Goal: Find specific page/section: Find specific page/section

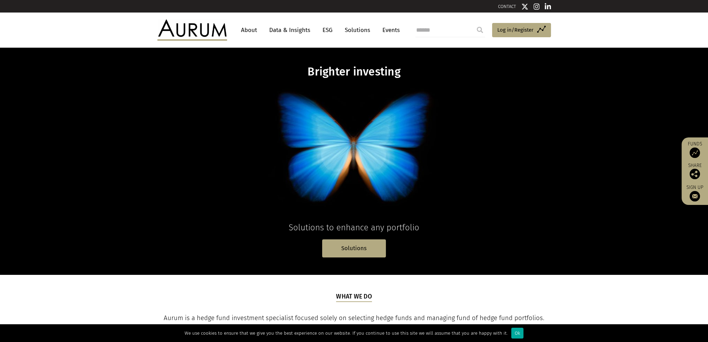
click at [249, 30] on link "About" at bounding box center [248, 30] width 23 height 13
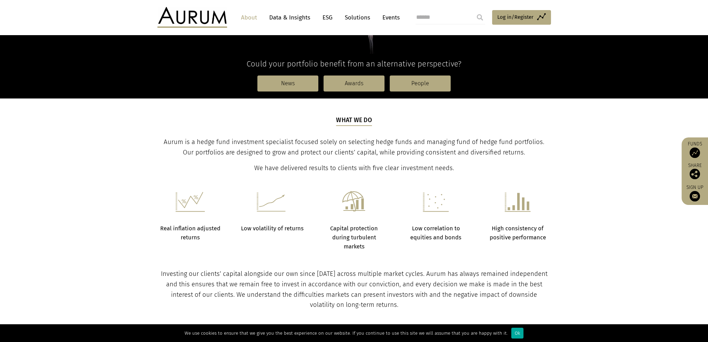
scroll to position [209, 0]
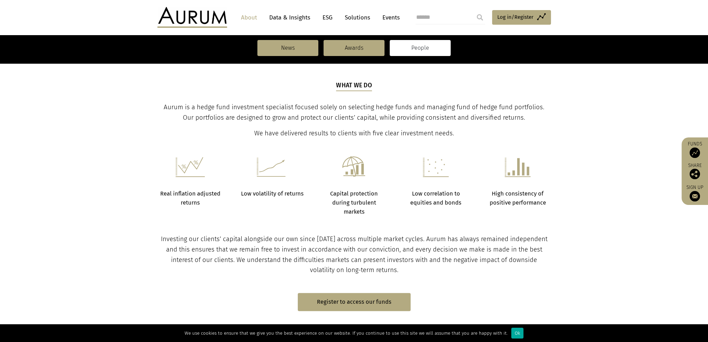
click at [434, 48] on link "People" at bounding box center [420, 48] width 61 height 16
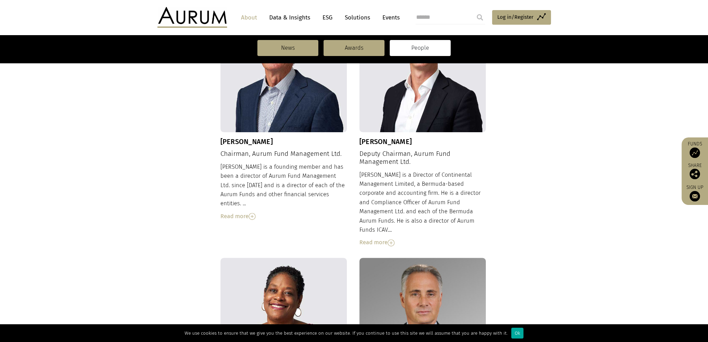
scroll to position [143, 0]
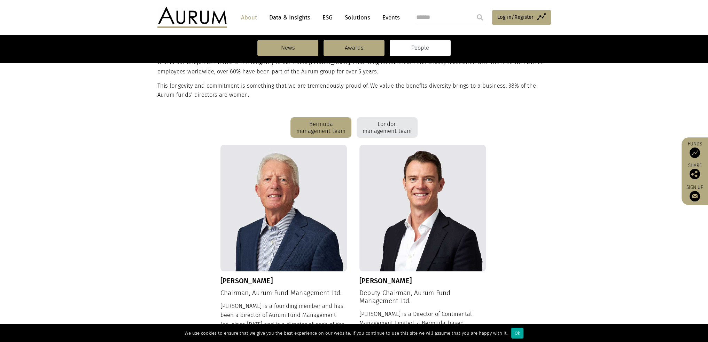
click at [387, 126] on div "London management team" at bounding box center [386, 127] width 61 height 21
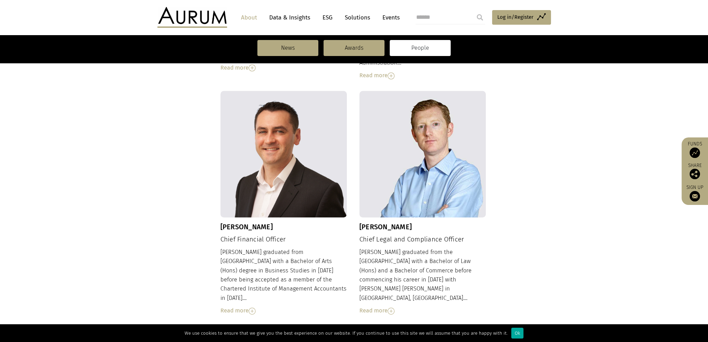
scroll to position [458, 0]
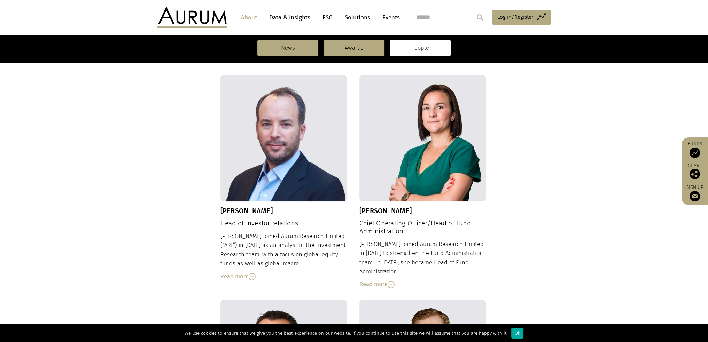
click at [241, 272] on div "Read more" at bounding box center [283, 276] width 127 height 9
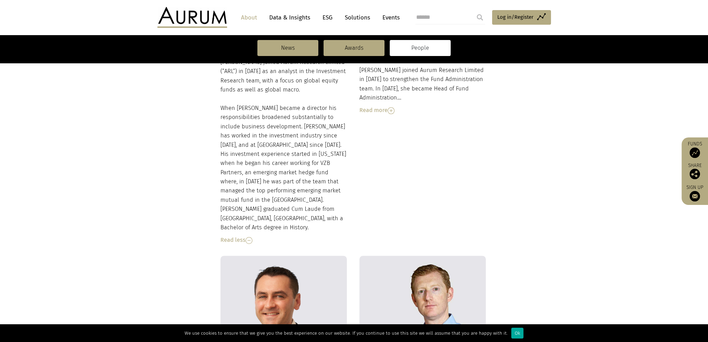
scroll to position [388, 0]
